Goal: Information Seeking & Learning: Learn about a topic

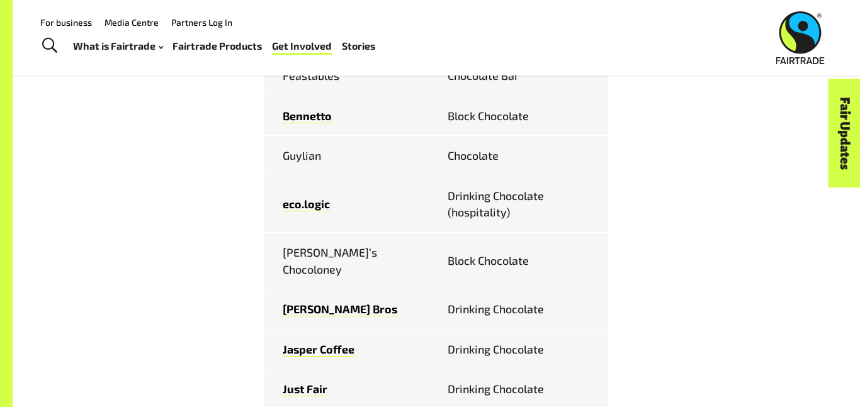
scroll to position [626, 0]
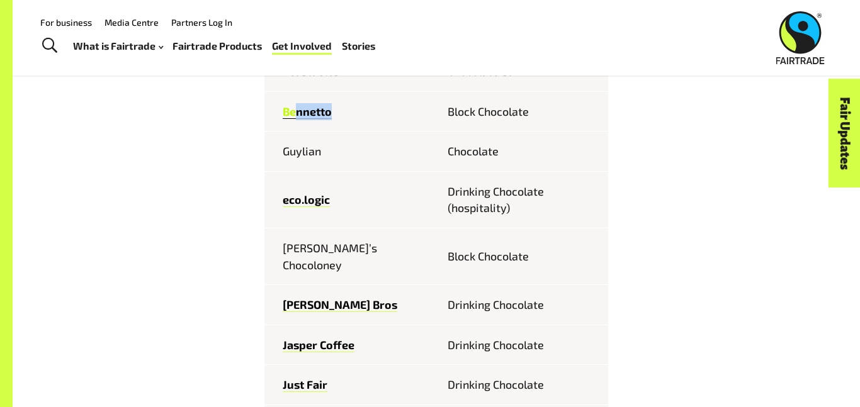
drag, startPoint x: 347, startPoint y: 124, endPoint x: 295, endPoint y: 106, distance: 55.3
click at [295, 106] on td "Bennetto" at bounding box center [350, 111] width 172 height 40
click at [386, 125] on td "Bennetto" at bounding box center [350, 111] width 172 height 40
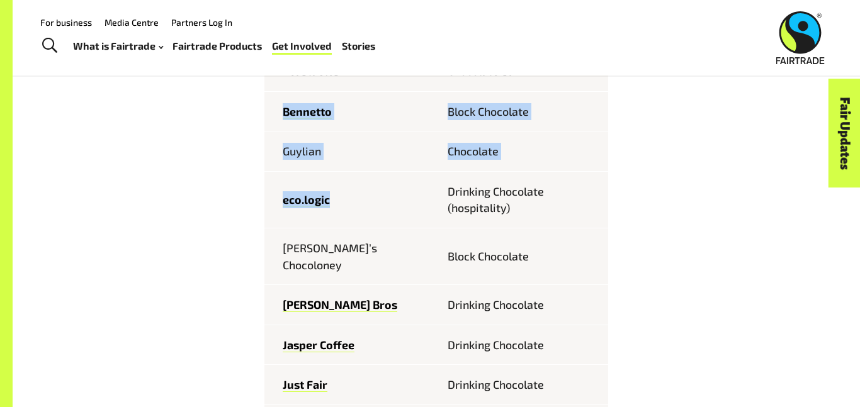
drag, startPoint x: 264, startPoint y: 106, endPoint x: 386, endPoint y: 225, distance: 170.0
click at [386, 225] on tbody "Feastables Chocolate [PERSON_NAME] Block Chocolate Guylian Chocolate eco.logic …" at bounding box center [436, 385] width 344 height 666
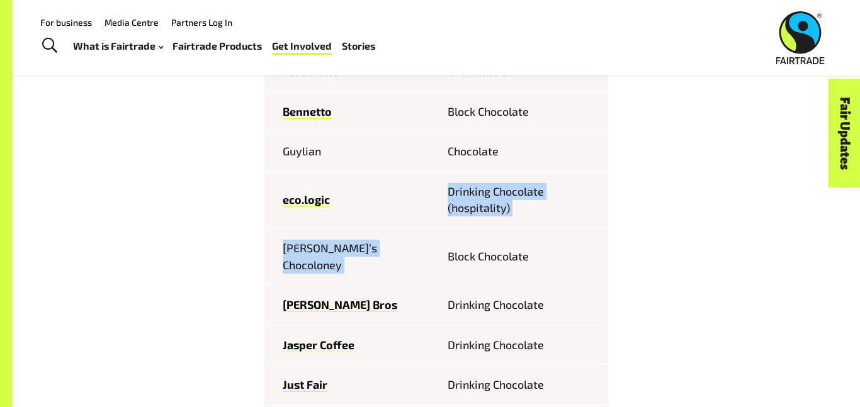
drag, startPoint x: 437, startPoint y: 237, endPoint x: 351, endPoint y: 220, distance: 87.1
click at [351, 220] on tbody "Feastables Chocolate [PERSON_NAME] Block Chocolate Guylian Chocolate eco.logic …" at bounding box center [436, 385] width 344 height 666
click at [567, 110] on td "Block Chocolate" at bounding box center [522, 111] width 172 height 40
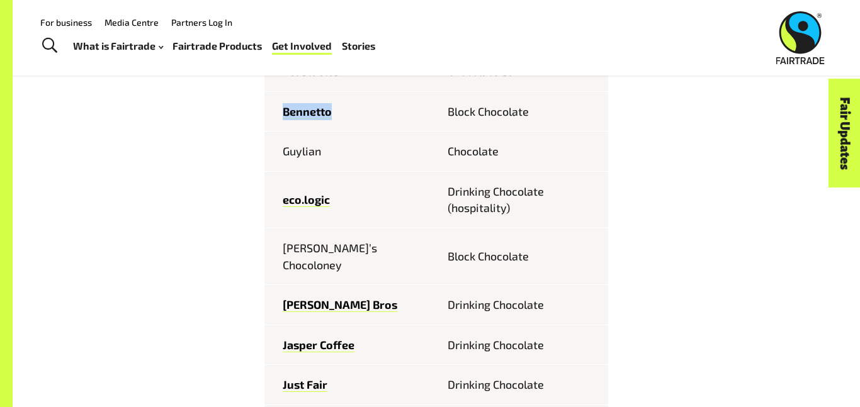
drag, startPoint x: 359, startPoint y: 96, endPoint x: 276, endPoint y: 109, distance: 84.1
click at [276, 109] on td "Bennetto" at bounding box center [350, 111] width 172 height 40
copy link "Bennetto"
drag, startPoint x: 338, startPoint y: 159, endPoint x: 272, endPoint y: 156, distance: 65.5
click at [272, 156] on td "Guylian" at bounding box center [350, 152] width 172 height 40
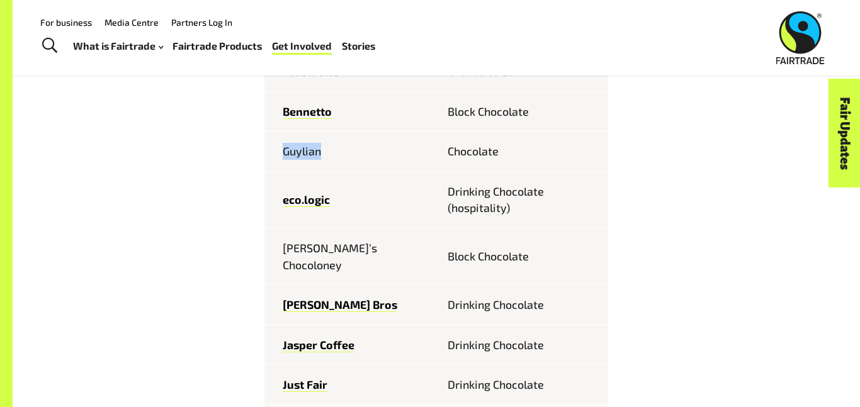
copy td "Guylian"
drag, startPoint x: 393, startPoint y: 247, endPoint x: 274, endPoint y: 246, distance: 119.6
click at [274, 246] on td "[PERSON_NAME]’s Chocoloney" at bounding box center [350, 256] width 172 height 57
copy td "[PERSON_NAME]’s Chocoloney"
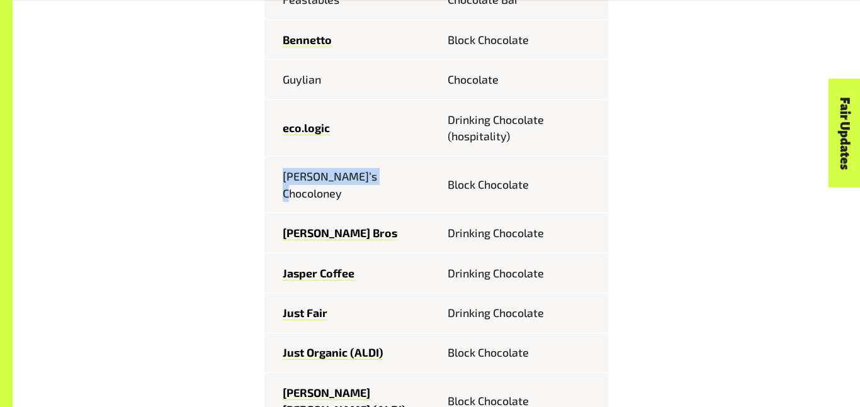
scroll to position [699, 0]
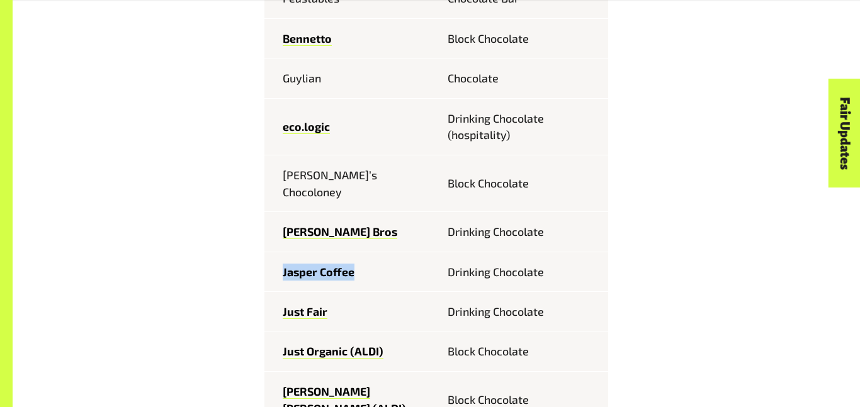
drag, startPoint x: 362, startPoint y: 250, endPoint x: 269, endPoint y: 249, distance: 92.5
click at [269, 252] on td "Jasper Coffee" at bounding box center [350, 272] width 172 height 40
copy link "Jasper Coffee"
drag, startPoint x: 374, startPoint y: 210, endPoint x: 274, endPoint y: 227, distance: 101.5
click at [274, 227] on td "[PERSON_NAME] Bros" at bounding box center [350, 232] width 172 height 40
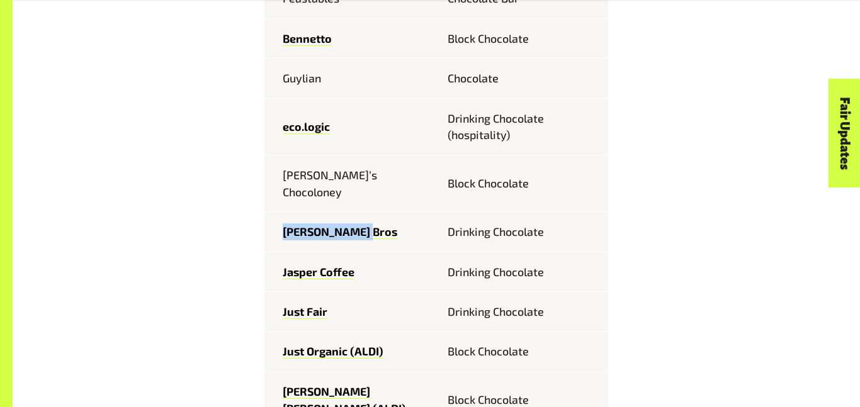
copy link "[PERSON_NAME] Bros"
